Goal: Information Seeking & Learning: Learn about a topic

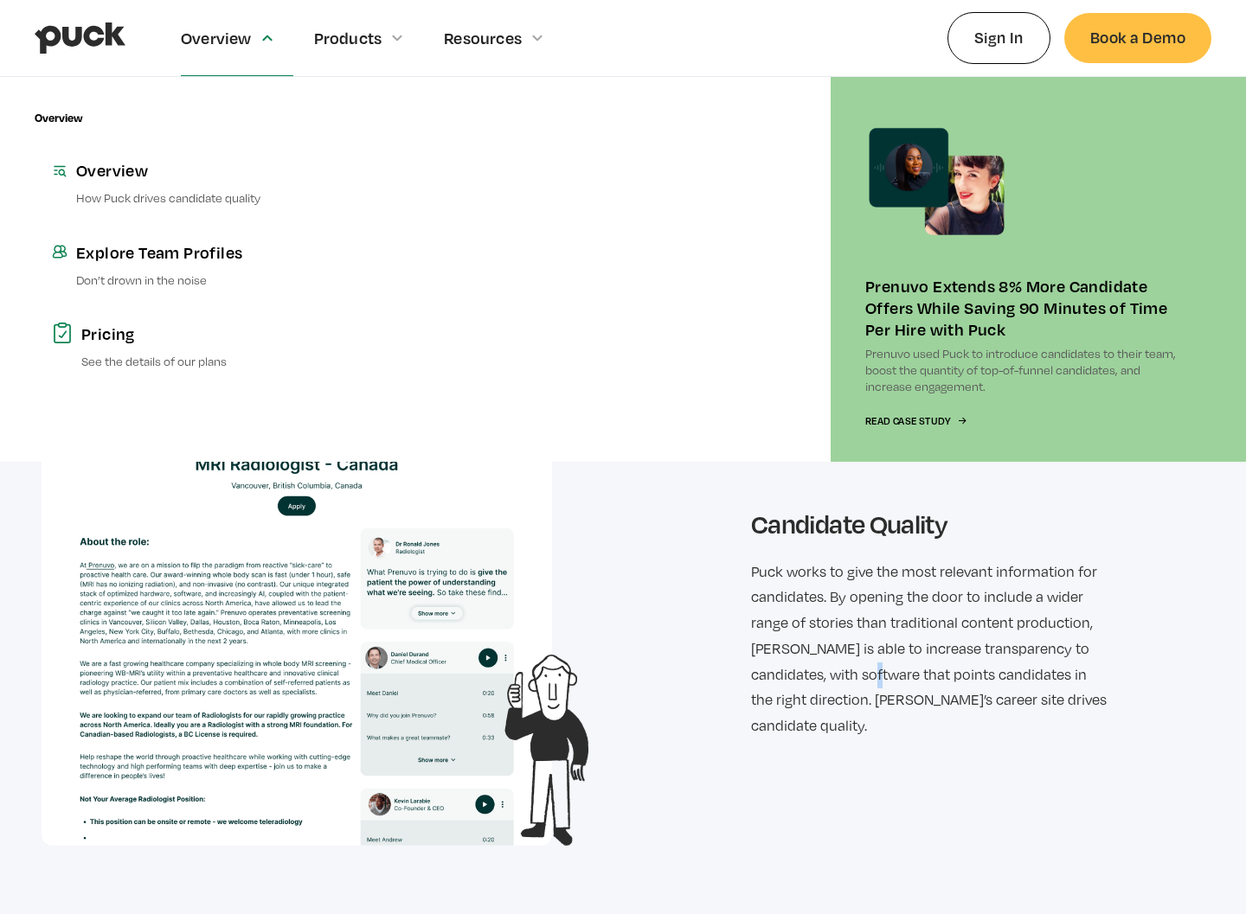
click at [234, 35] on div "Overview" at bounding box center [216, 38] width 71 height 19
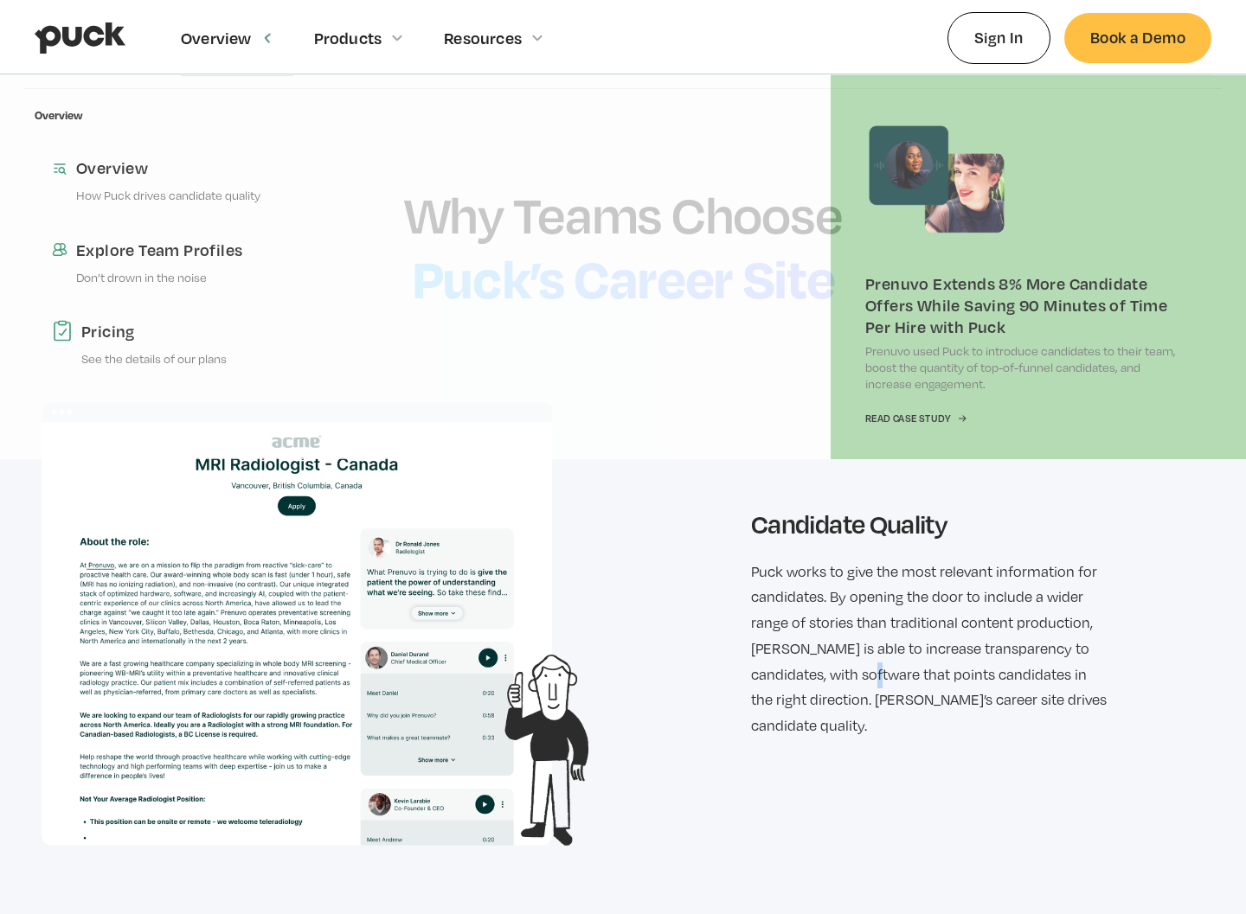
click at [224, 46] on div "Overview" at bounding box center [216, 38] width 71 height 19
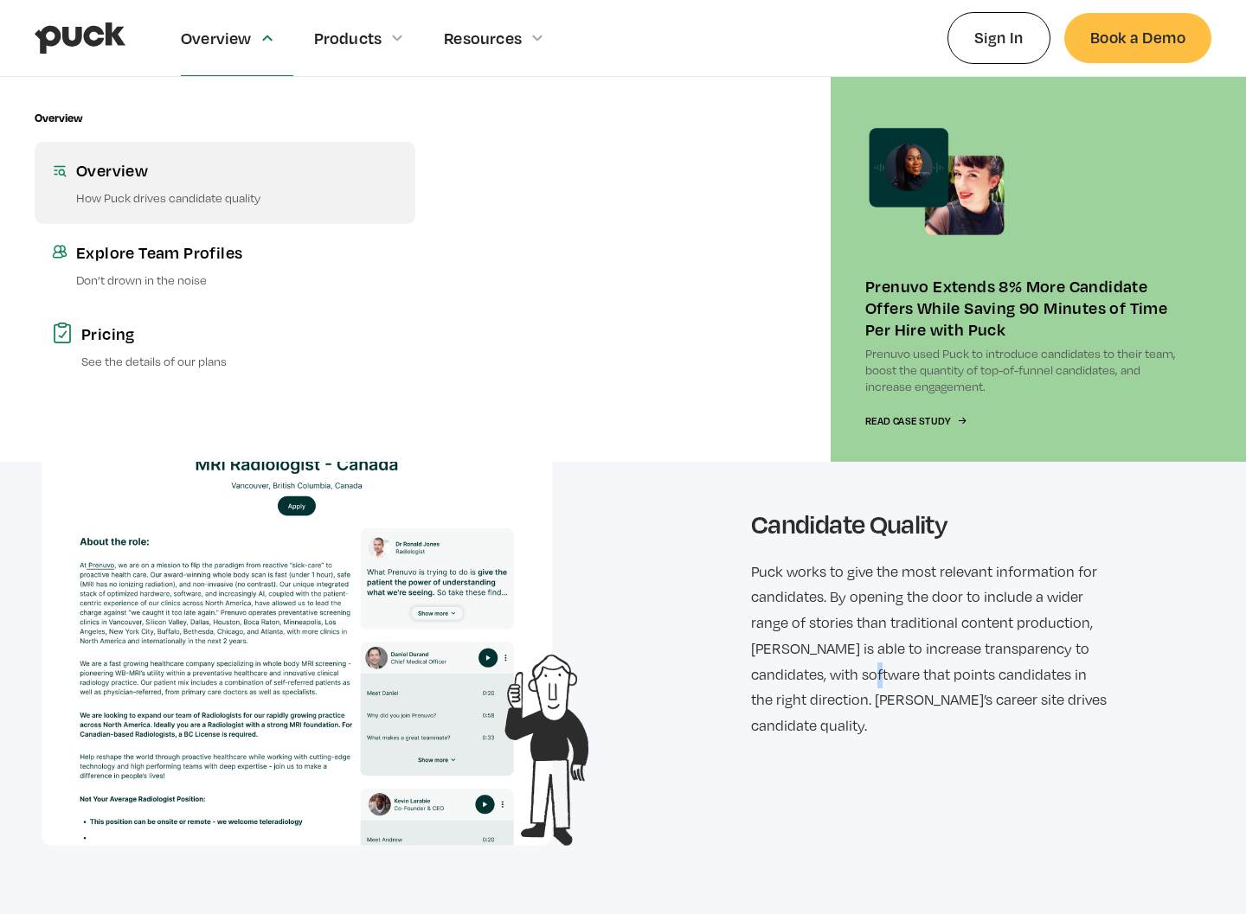
click at [126, 169] on div "Overview" at bounding box center [237, 170] width 322 height 22
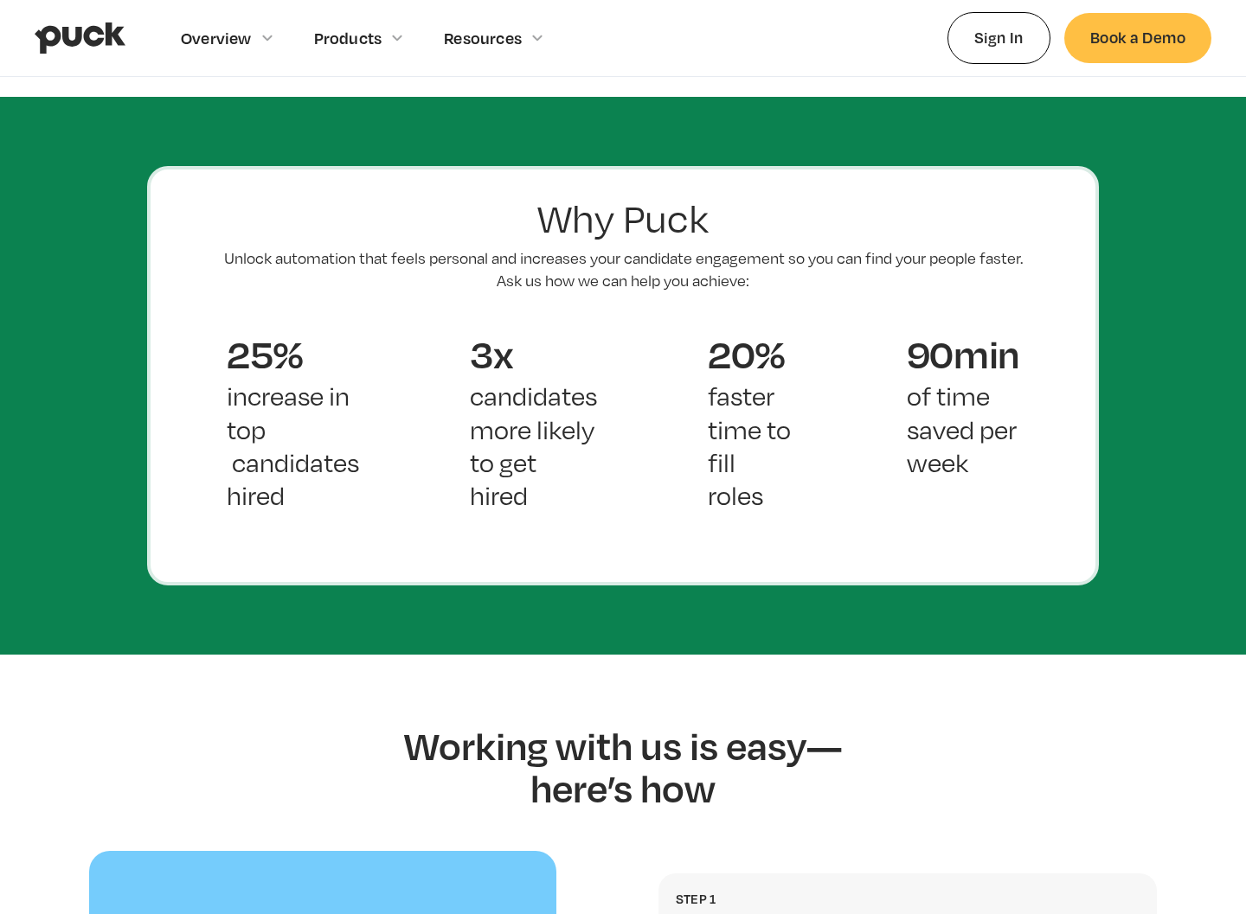
scroll to position [1136, 0]
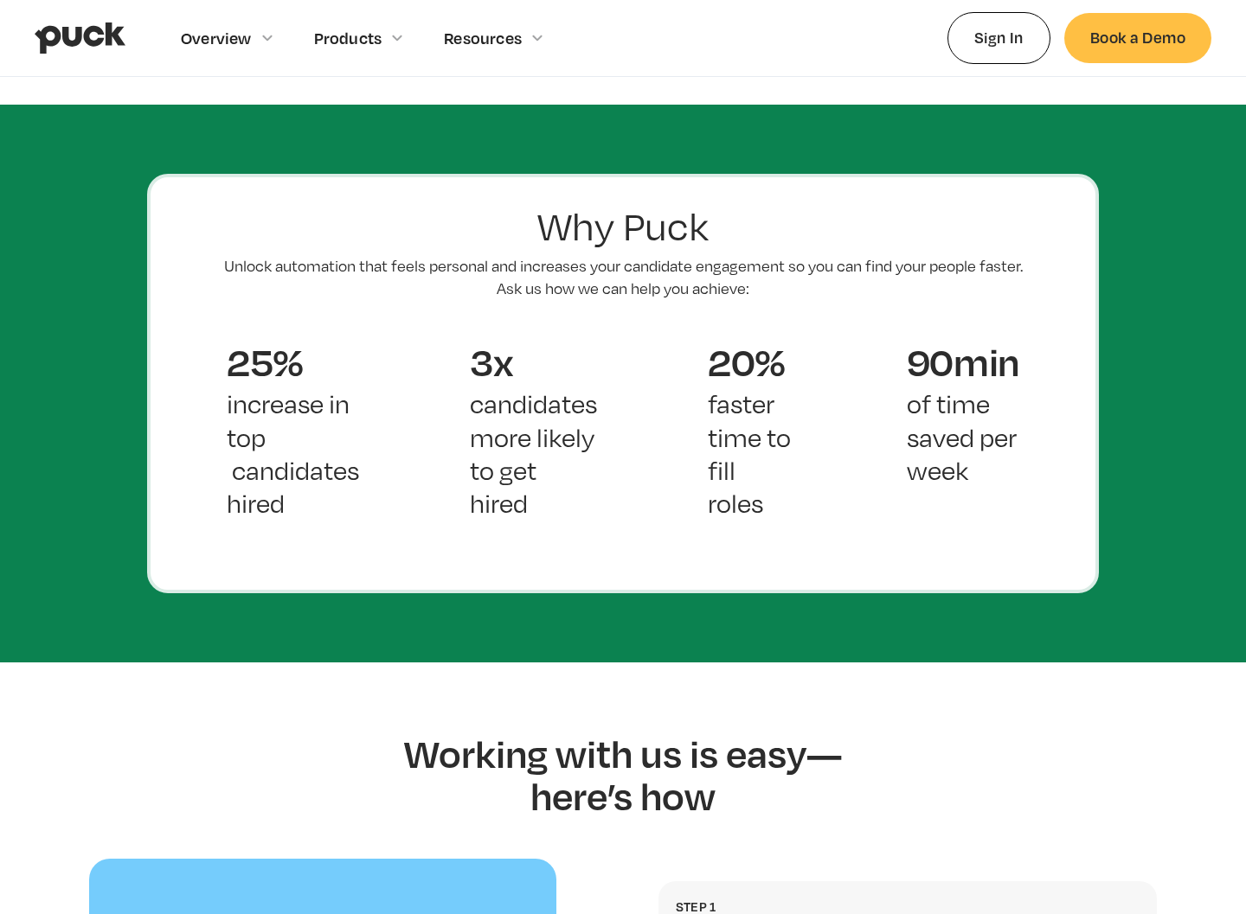
click at [991, 494] on div "25% increase in top candidates hired 3x candidates more likely to get hired 20%…" at bounding box center [622, 444] width 903 height 235
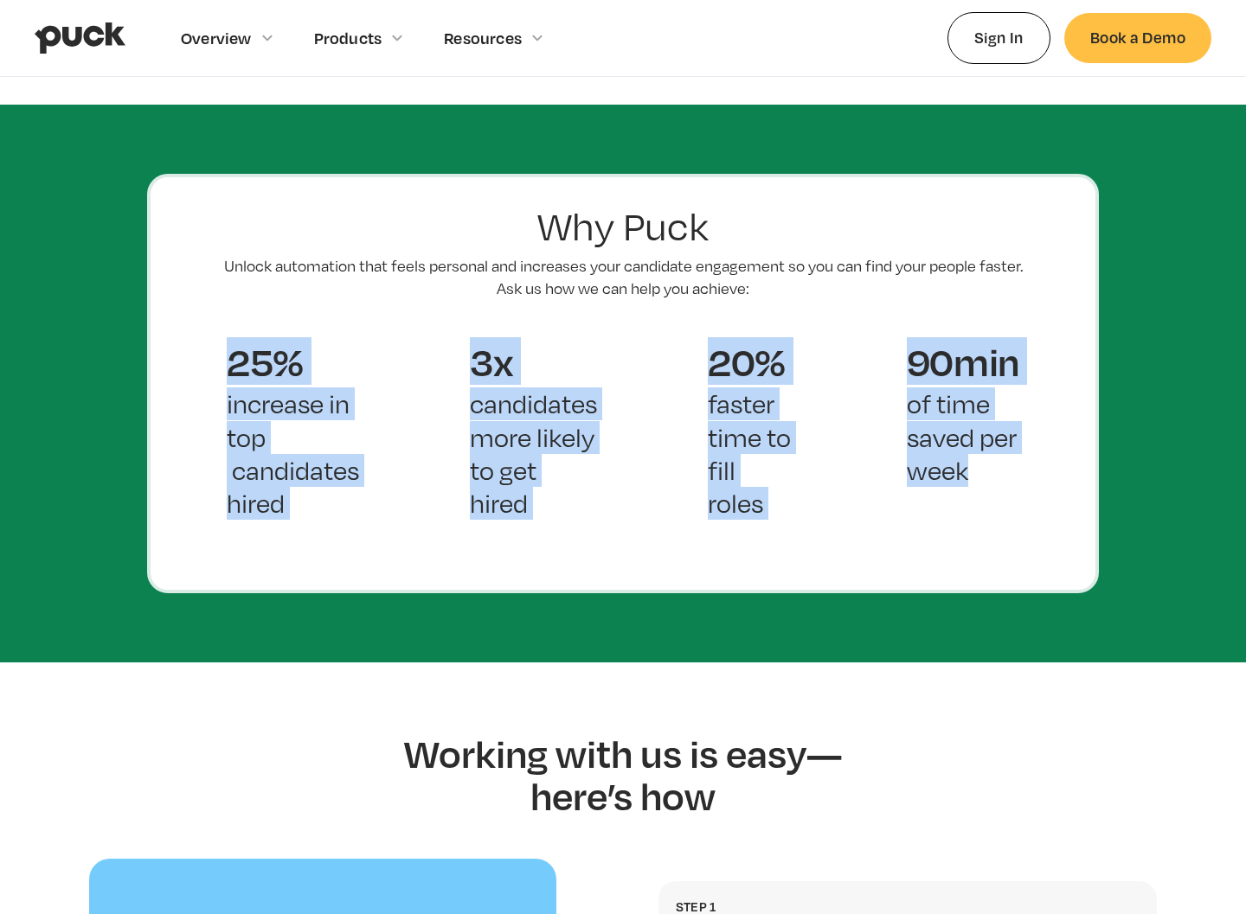
drag, startPoint x: 1017, startPoint y: 494, endPoint x: 217, endPoint y: 333, distance: 815.4
click at [217, 333] on div "25% increase in top candidates hired 3x candidates more likely to get hired 20%…" at bounding box center [622, 444] width 903 height 235
copy div "25% increase in top candidates hired 3x candidates more likely to get hired 20%…"
